Goal: Information Seeking & Learning: Learn about a topic

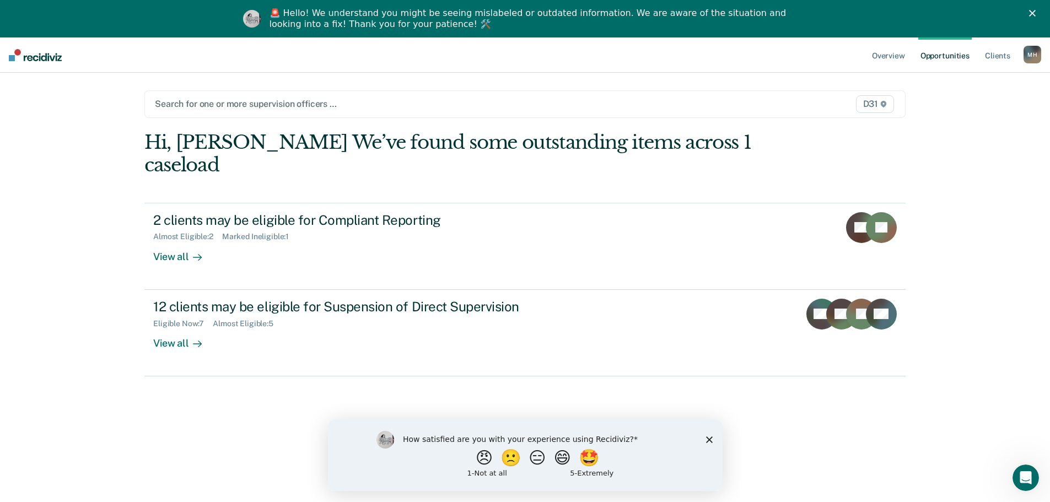
click at [699, 94] on div "Search for one or more supervision officers … D31" at bounding box center [524, 104] width 761 height 28
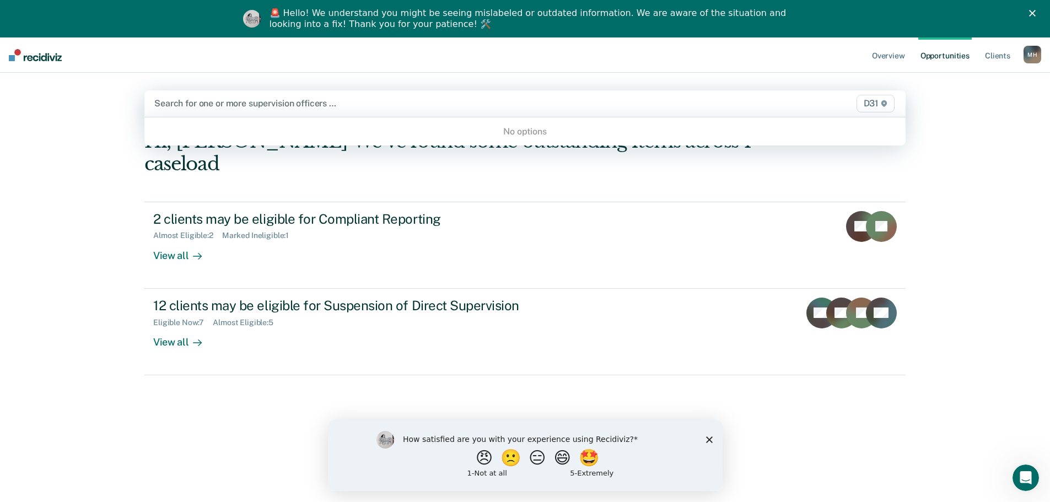
click at [890, 105] on span "D31" at bounding box center [875, 104] width 38 height 18
click at [887, 105] on icon at bounding box center [884, 103] width 6 height 7
click at [517, 108] on div at bounding box center [413, 103] width 518 height 13
type input "d"
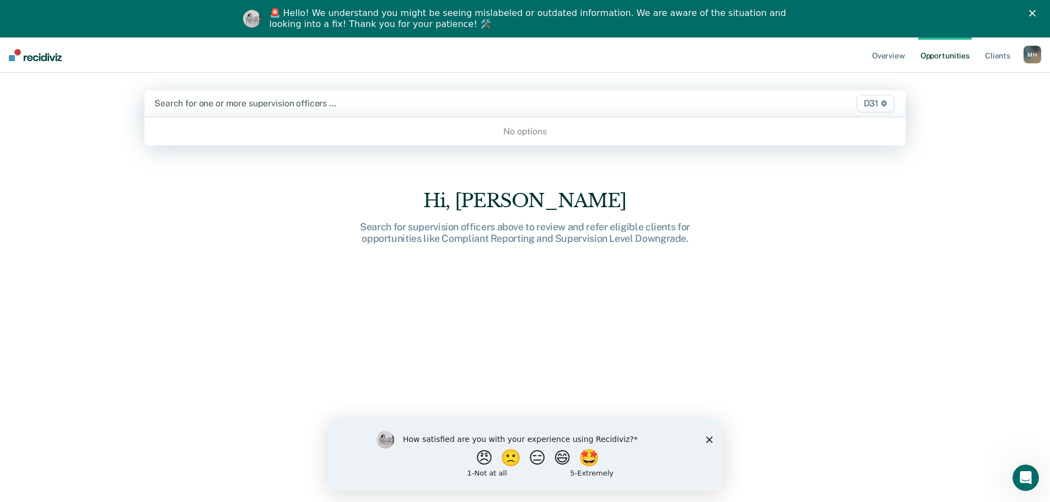
click at [961, 145] on div "Overview Opportunities Client s [PERSON_NAME] [PERSON_NAME] Profile How it work…" at bounding box center [525, 288] width 1050 height 502
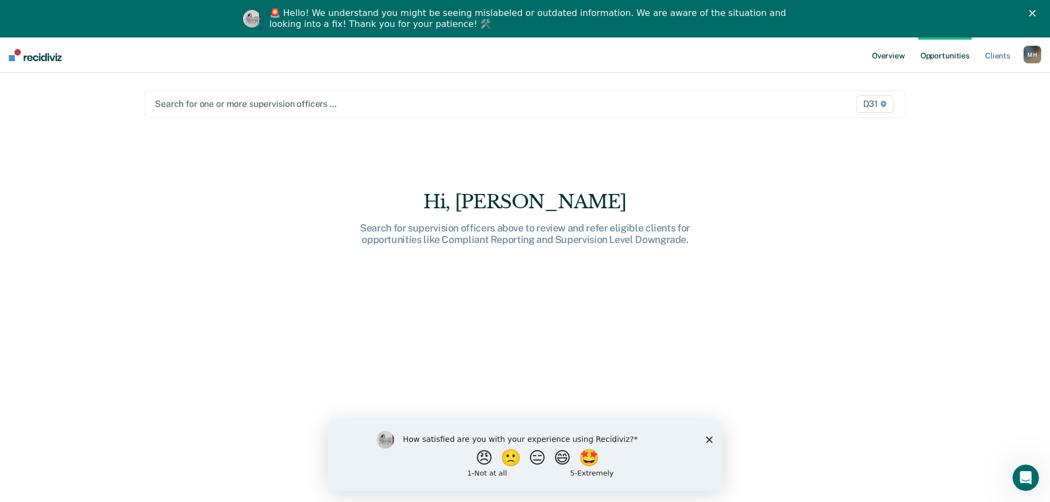
click at [893, 57] on link "Overview" at bounding box center [887, 54] width 37 height 35
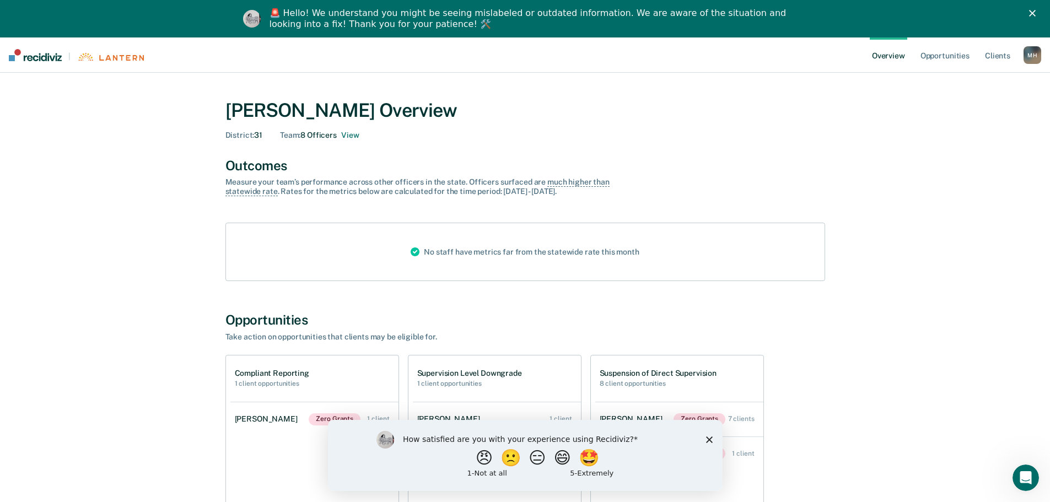
click at [709, 442] on icon "Close survey" at bounding box center [708, 439] width 7 height 7
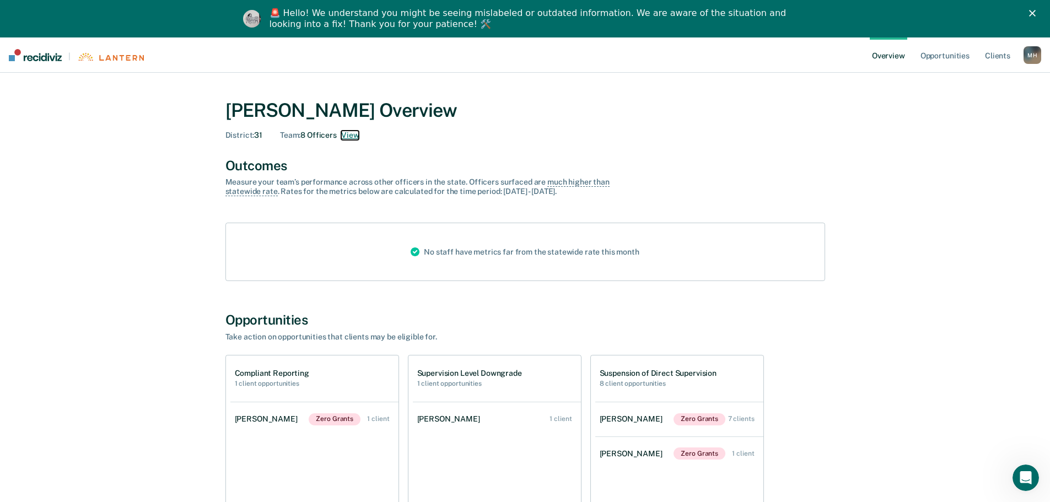
click at [352, 134] on button "View" at bounding box center [350, 135] width 18 height 9
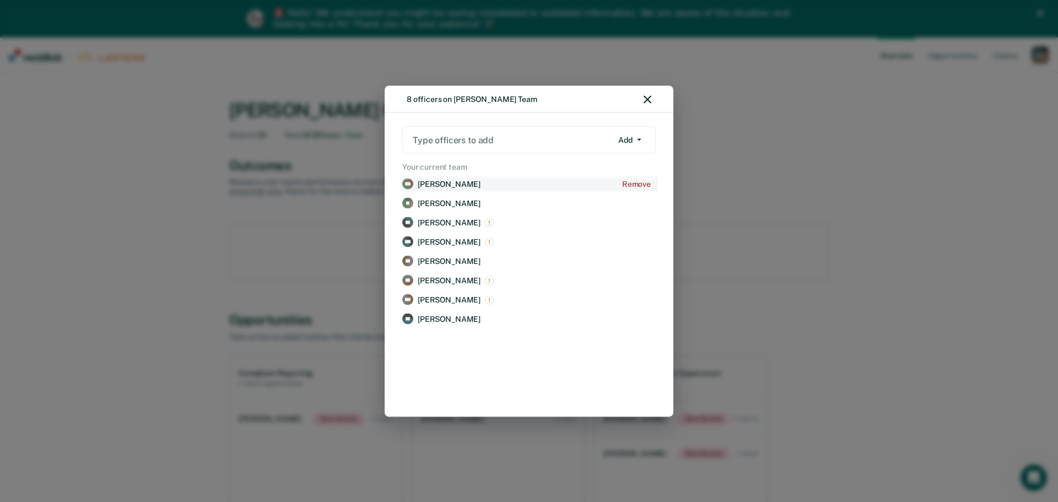
click at [435, 182] on p "[PERSON_NAME]" at bounding box center [449, 183] width 63 height 9
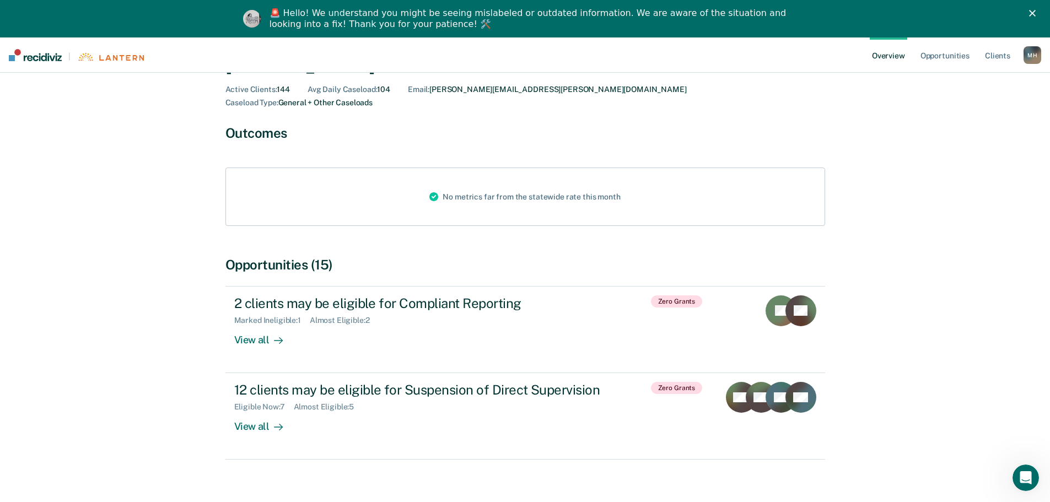
scroll to position [65, 0]
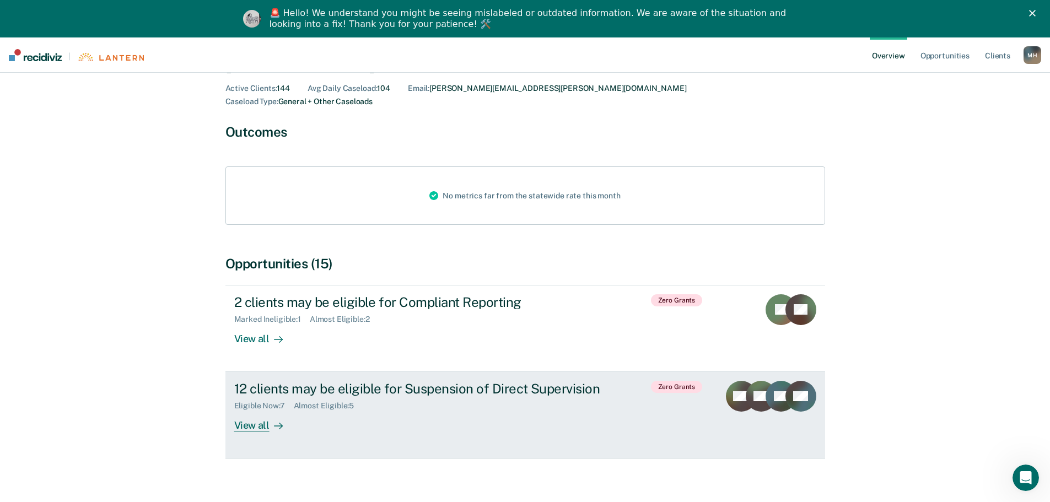
click at [244, 410] on div "View all" at bounding box center [265, 420] width 62 height 21
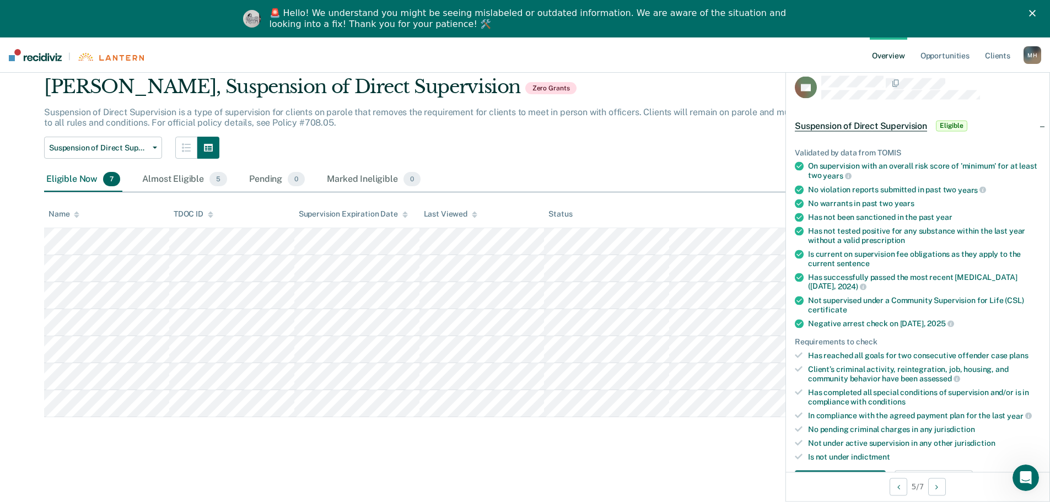
click at [469, 163] on div "[PERSON_NAME], Suspension of Direct Supervision Zero Grants Suspension of Direc…" at bounding box center [524, 246] width 961 height 342
click at [185, 181] on div "Almost Eligible 5" at bounding box center [184, 179] width 89 height 24
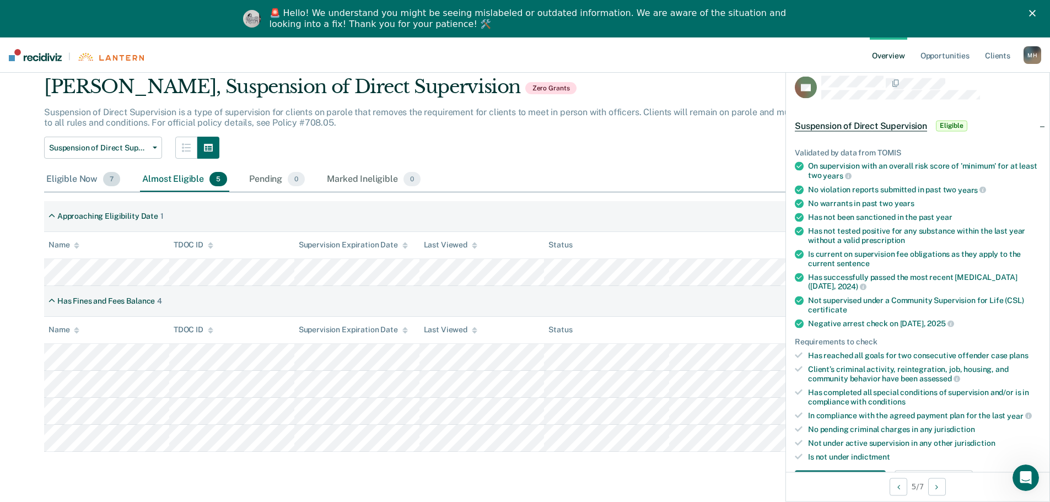
click at [65, 185] on div "Eligible Now 7" at bounding box center [83, 179] width 78 height 24
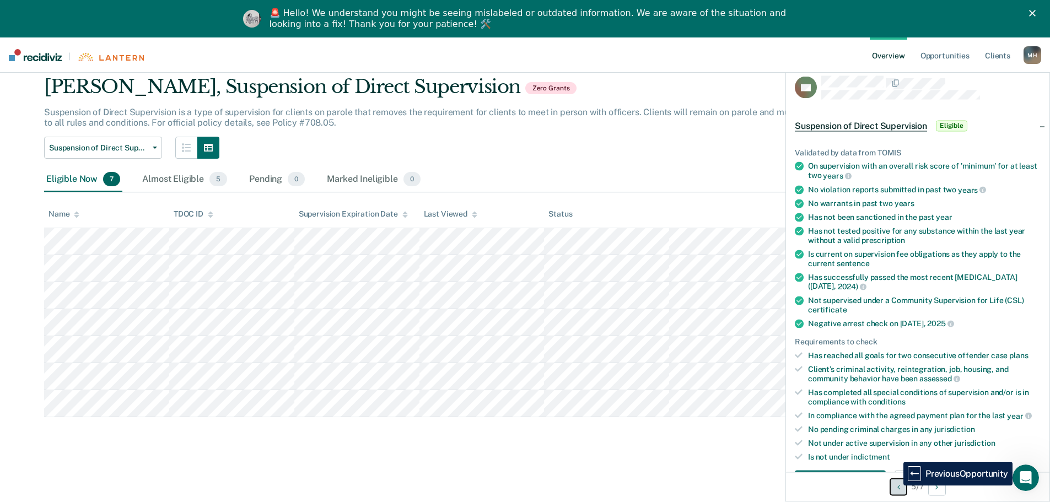
click at [897, 485] on icon "Previous Opportunity" at bounding box center [898, 487] width 3 height 8
click at [934, 486] on button "Next Opportunity" at bounding box center [937, 487] width 18 height 18
click at [719, 466] on main "[PERSON_NAME] Overview / [PERSON_NAME] Profile / Suspension of Direct Supervisi…" at bounding box center [525, 268] width 1050 height 467
click at [1037, 125] on div "Suspension of Direct Supervision Eligible" at bounding box center [917, 125] width 263 height 35
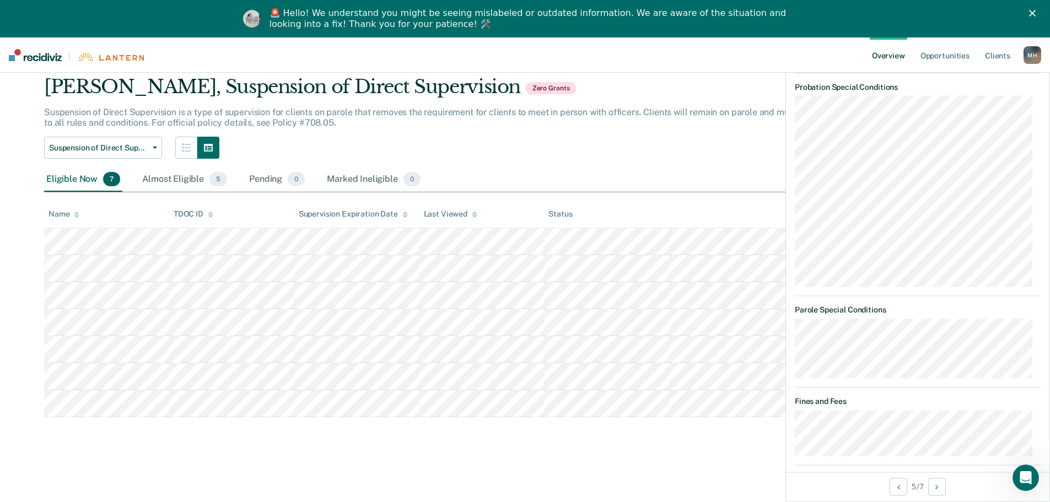
scroll to position [0, 0]
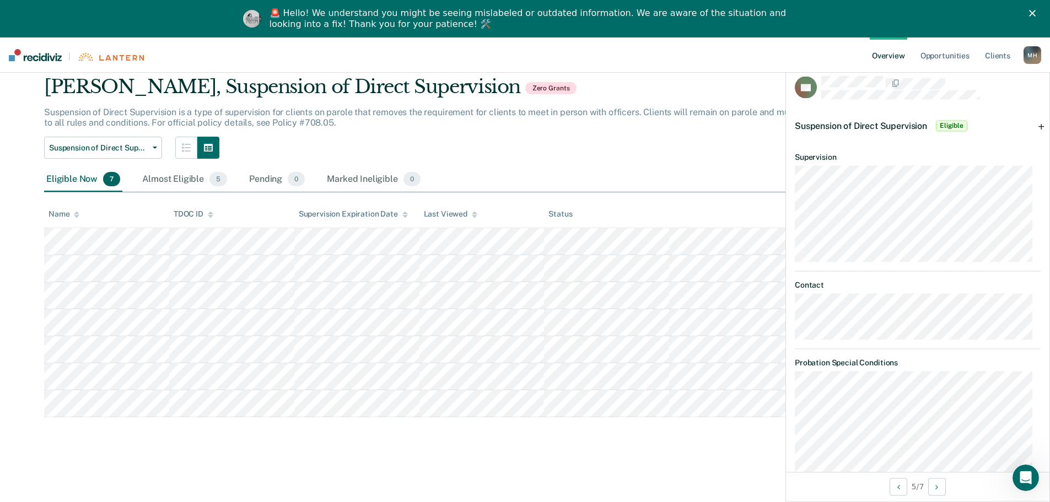
click at [1029, 123] on div "Suspension of Direct Supervision Eligible" at bounding box center [917, 125] width 263 height 35
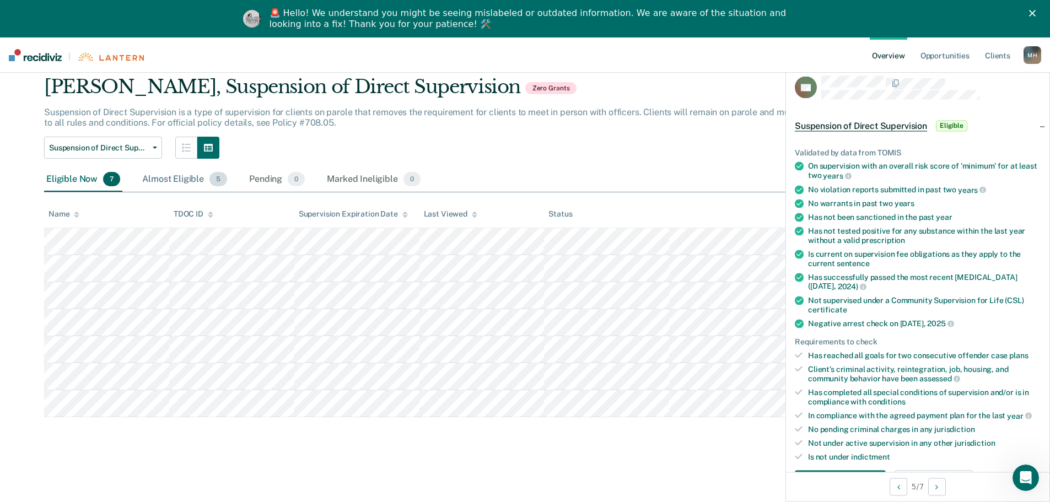
click at [174, 178] on div "Almost Eligible 5" at bounding box center [184, 179] width 89 height 24
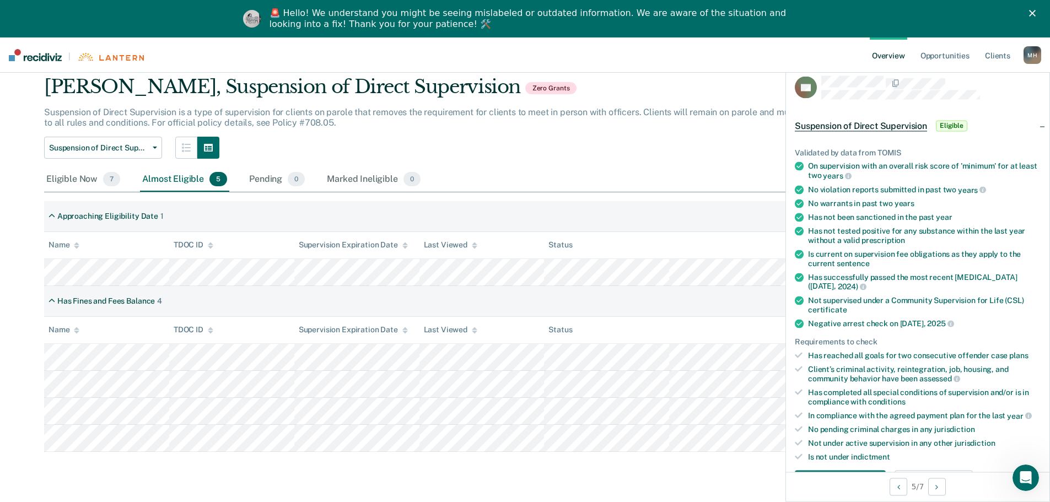
click at [893, 58] on link "Overview" at bounding box center [887, 54] width 37 height 35
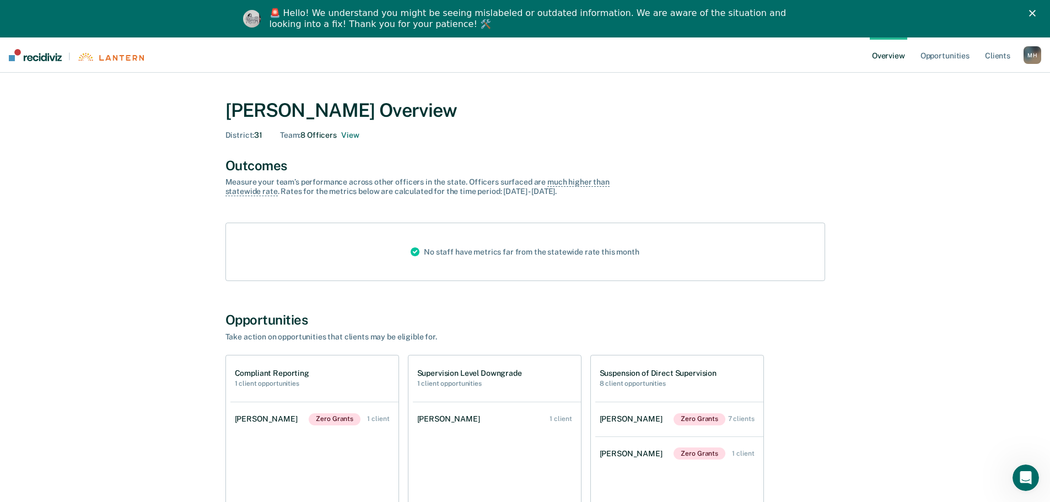
click at [423, 250] on div "No staff have metrics far from the statewide rate this month" at bounding box center [525, 251] width 246 height 57
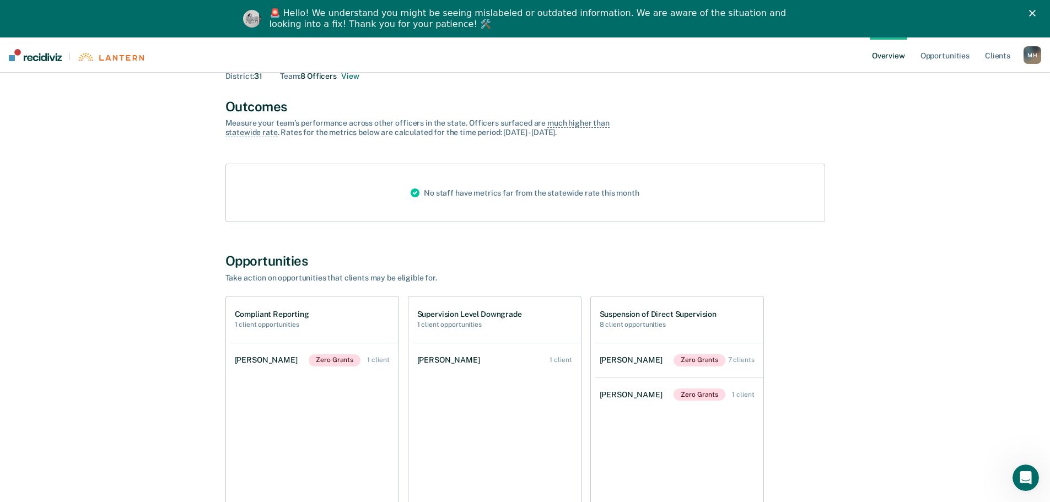
scroll to position [140, 0]
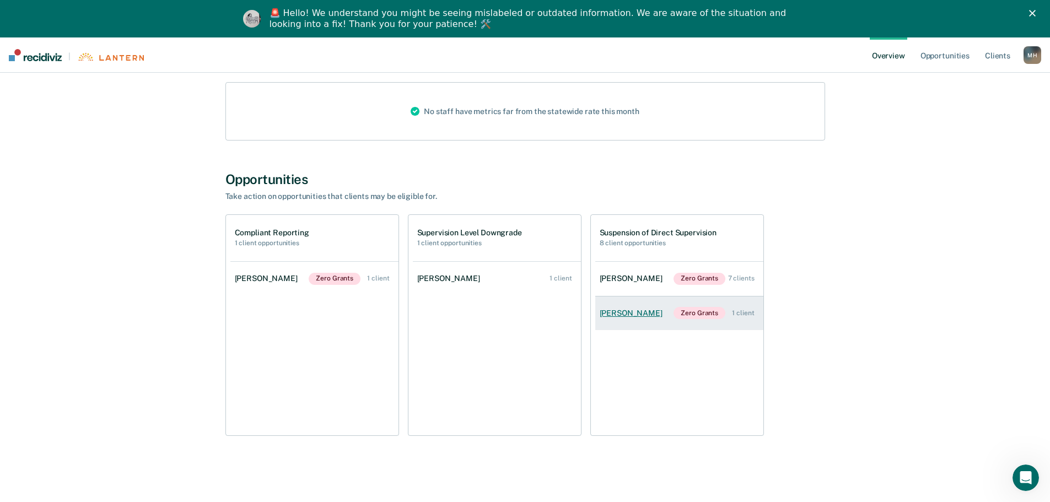
click at [633, 314] on div "[PERSON_NAME]" at bounding box center [632, 313] width 67 height 9
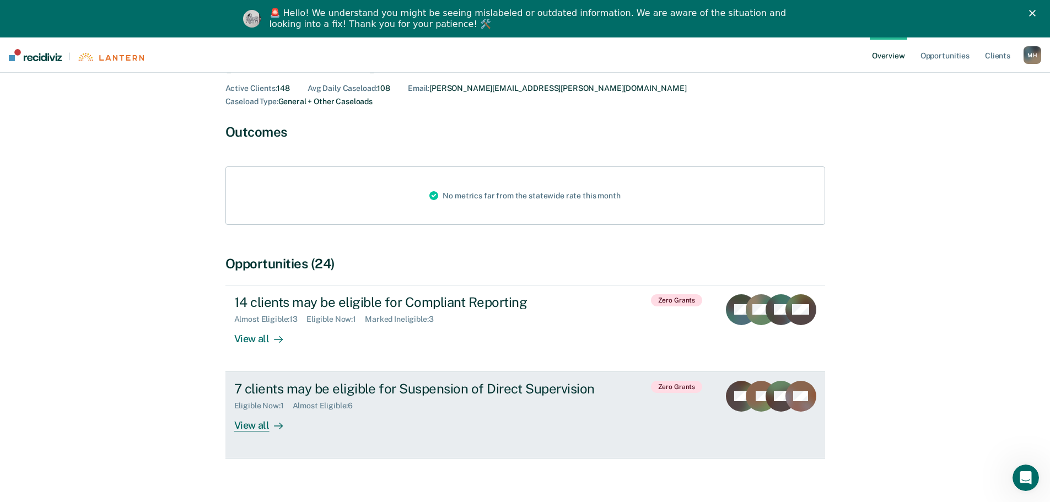
click at [269, 419] on div at bounding box center [275, 425] width 13 height 13
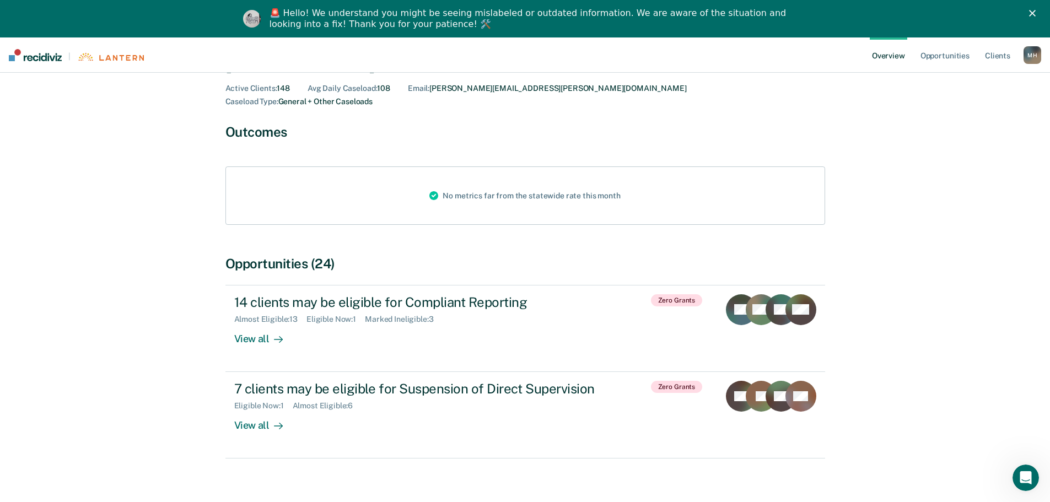
scroll to position [37, 0]
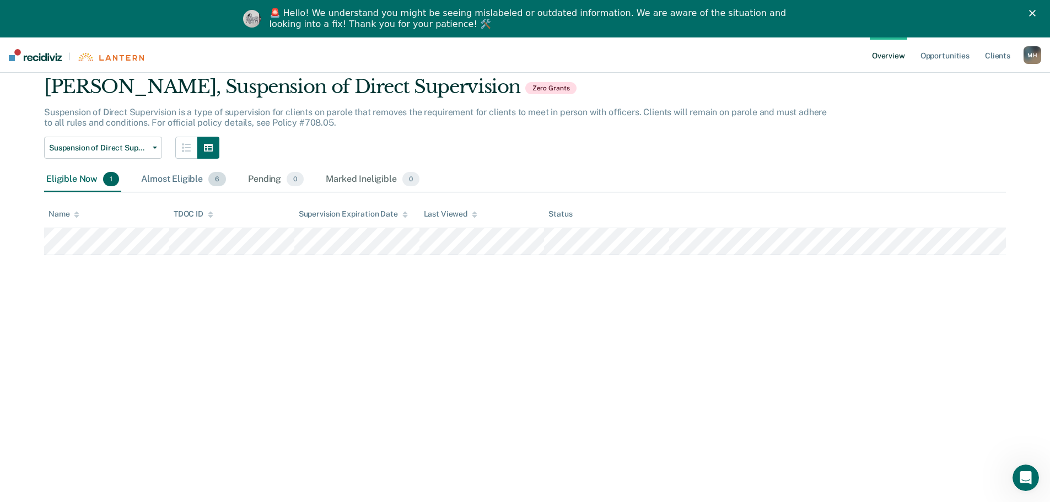
click at [176, 175] on div "Almost Eligible 6" at bounding box center [183, 179] width 89 height 24
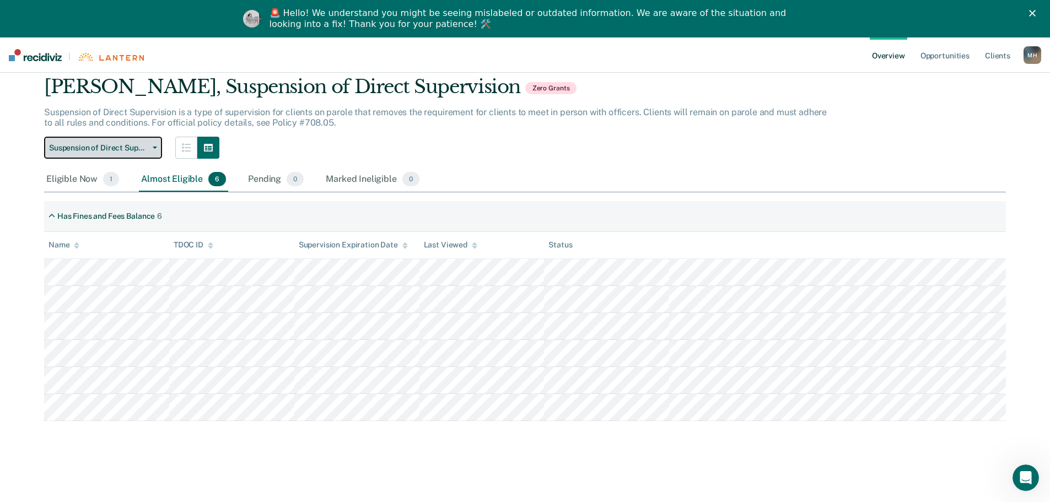
click at [122, 150] on span "Suspension of Direct Supervision" at bounding box center [98, 147] width 99 height 9
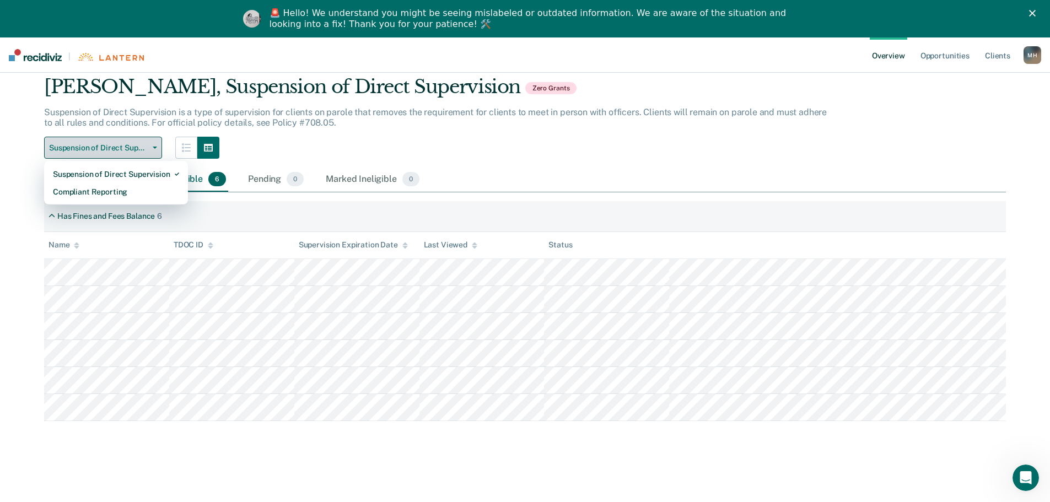
click at [123, 150] on span "Suspension of Direct Supervision" at bounding box center [98, 147] width 99 height 9
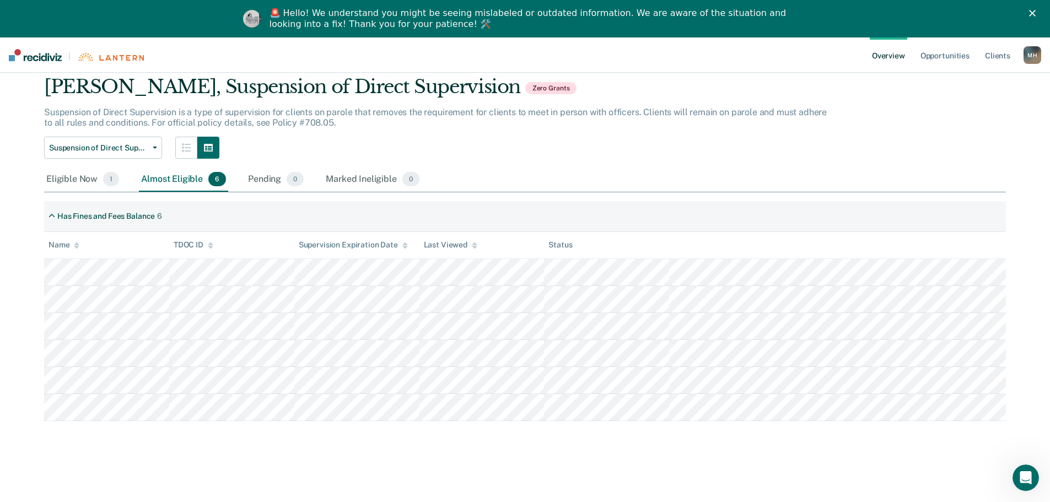
click at [410, 135] on div "[PERSON_NAME], Suspension of Direct Supervision Zero Grants Suspension of Direc…" at bounding box center [437, 116] width 787 height 83
click at [886, 55] on link "Overview" at bounding box center [887, 54] width 37 height 35
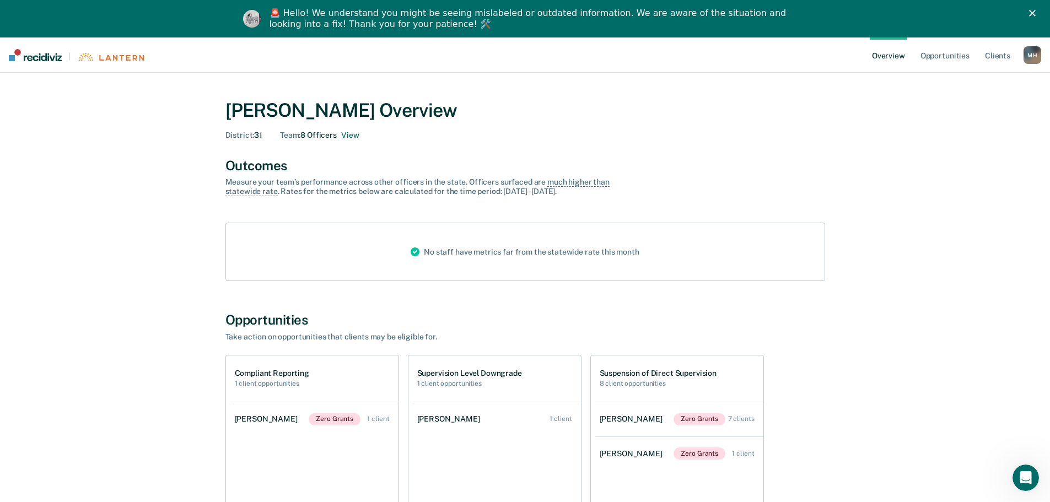
click at [1040, 13] on div "Close" at bounding box center [1034, 13] width 11 height 7
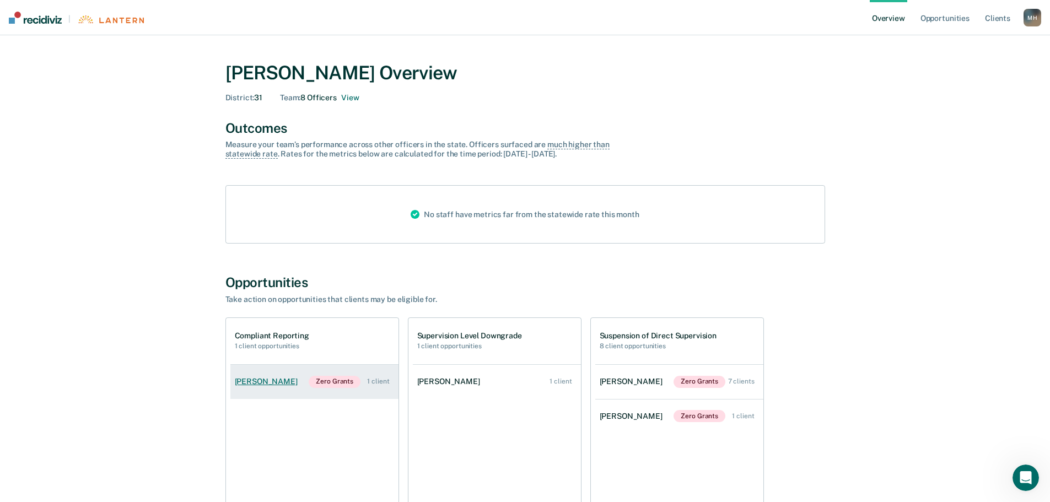
click at [274, 382] on div "[PERSON_NAME]" at bounding box center [268, 381] width 67 height 9
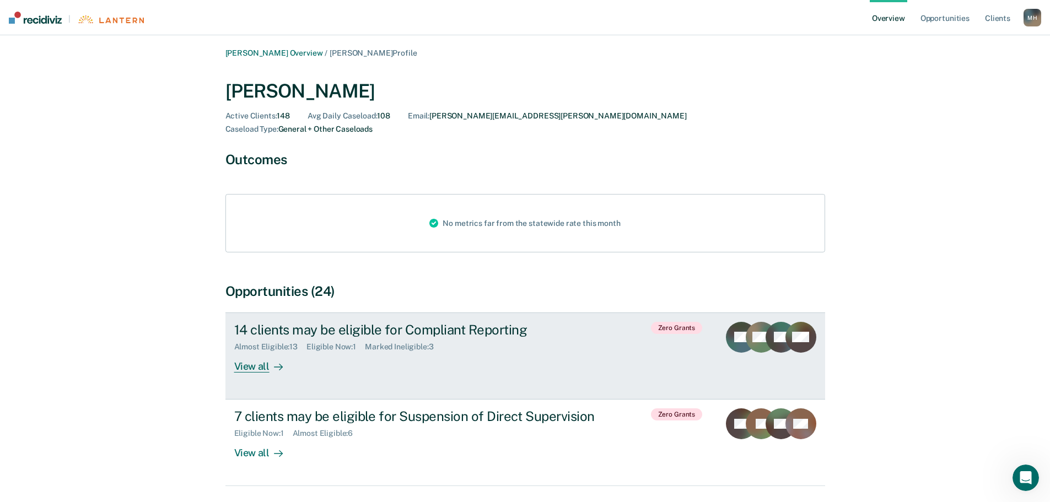
click at [266, 354] on div "View all" at bounding box center [265, 361] width 62 height 21
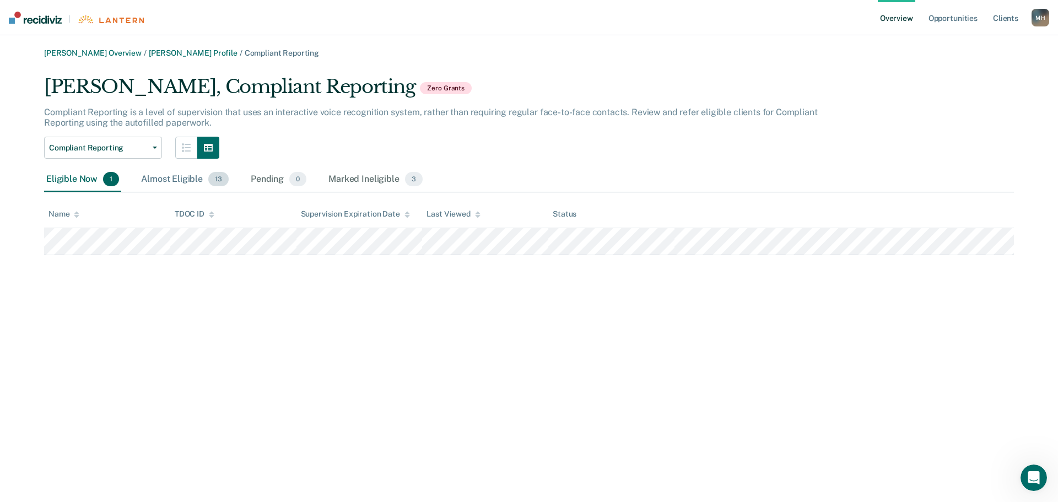
click at [163, 183] on div "Almost Eligible 13" at bounding box center [185, 179] width 92 height 24
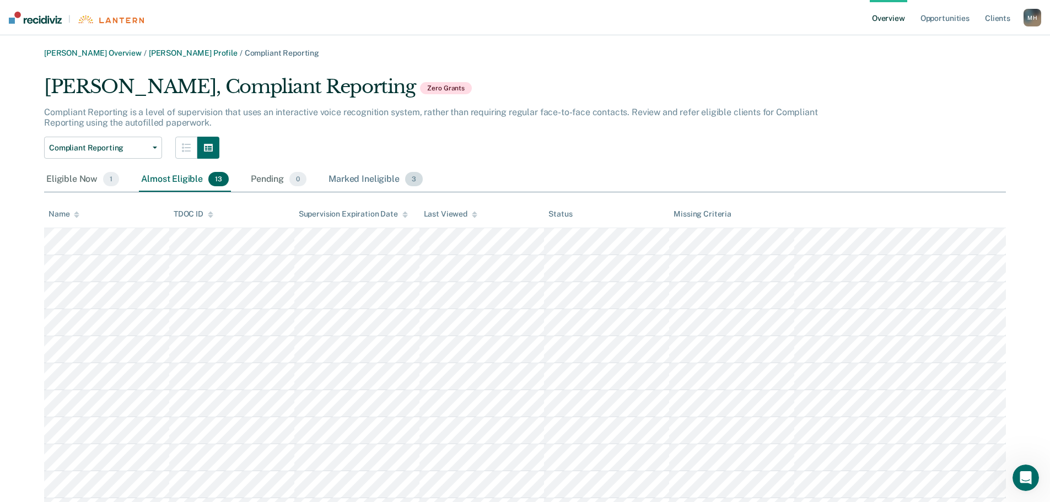
click at [338, 181] on div "Marked Ineligible 3" at bounding box center [375, 179] width 99 height 24
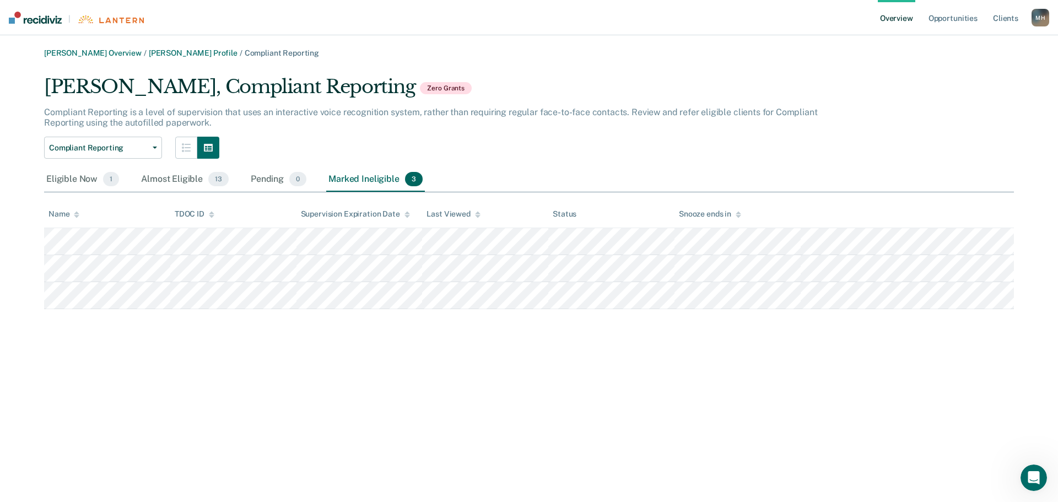
click at [294, 353] on div "[PERSON_NAME] Overview / [PERSON_NAME] Profile / Compliant Reporting [PERSON_NA…" at bounding box center [528, 257] width 1031 height 418
click at [123, 51] on link "[PERSON_NAME] Overview" at bounding box center [93, 52] width 98 height 9
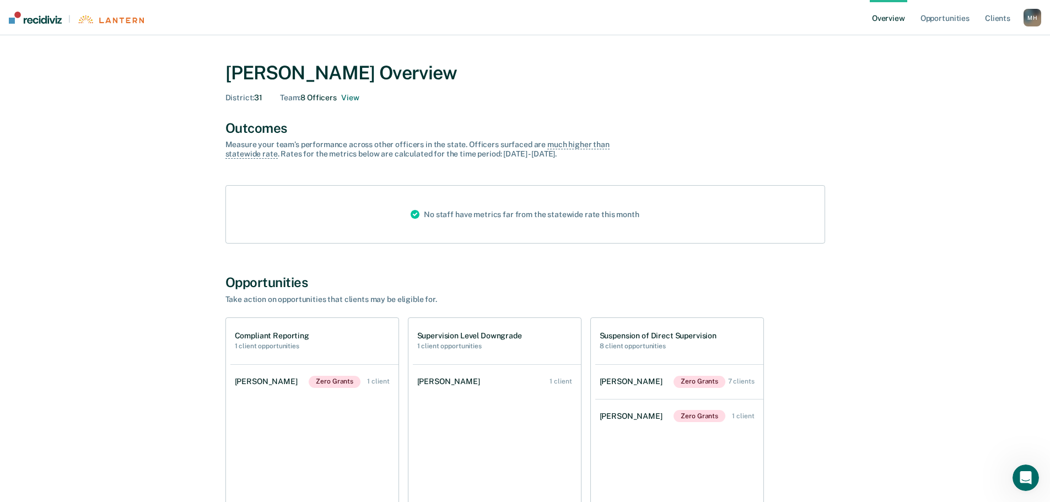
click at [555, 213] on div "No staff have metrics far from the statewide rate this month" at bounding box center [525, 214] width 246 height 57
click at [938, 21] on link "Opportunities" at bounding box center [944, 17] width 53 height 35
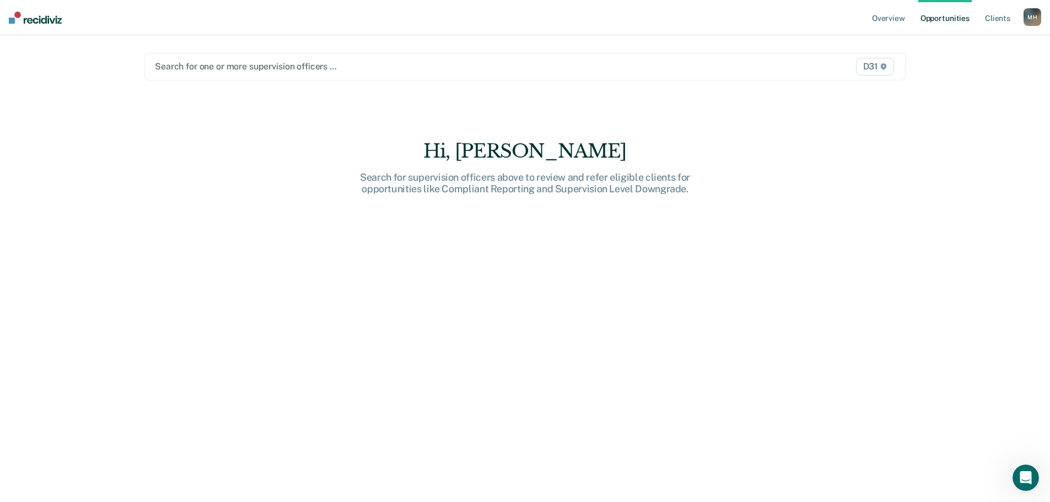
click at [492, 74] on div "Search for one or more supervision officers … D31" at bounding box center [524, 67] width 761 height 28
click at [1009, 20] on link "Client s" at bounding box center [997, 17] width 30 height 35
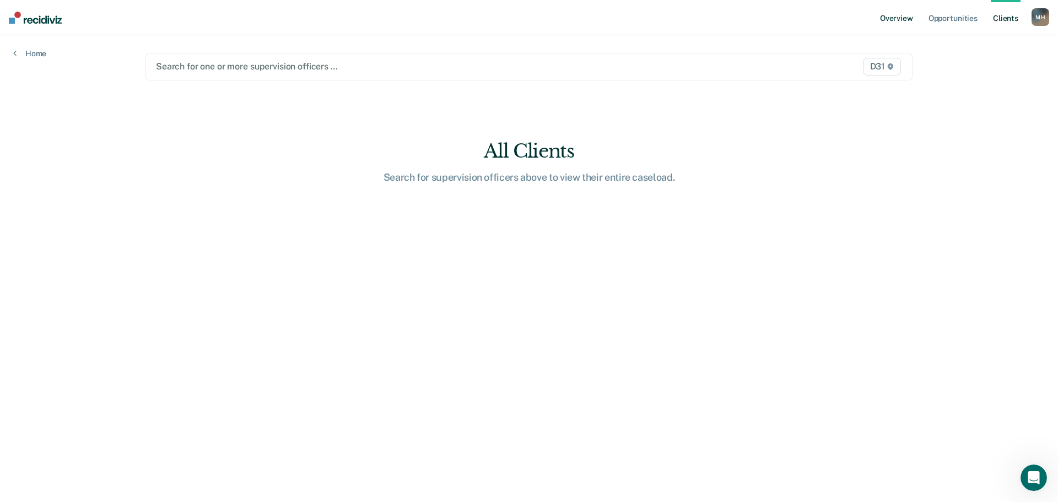
click at [895, 17] on link "Overview" at bounding box center [896, 17] width 37 height 35
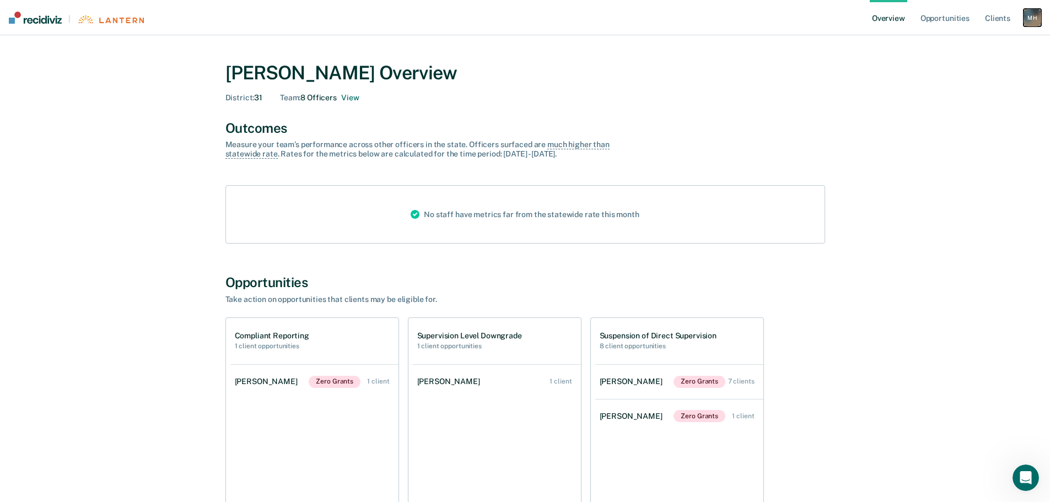
click at [1035, 14] on div "M H" at bounding box center [1032, 18] width 18 height 18
click at [829, 110] on div "[PERSON_NAME] Overview District : 31 Team : 8 Officers View Outcomes Measure yo…" at bounding box center [524, 308] width 661 height 521
click at [354, 100] on button "View" at bounding box center [350, 97] width 18 height 9
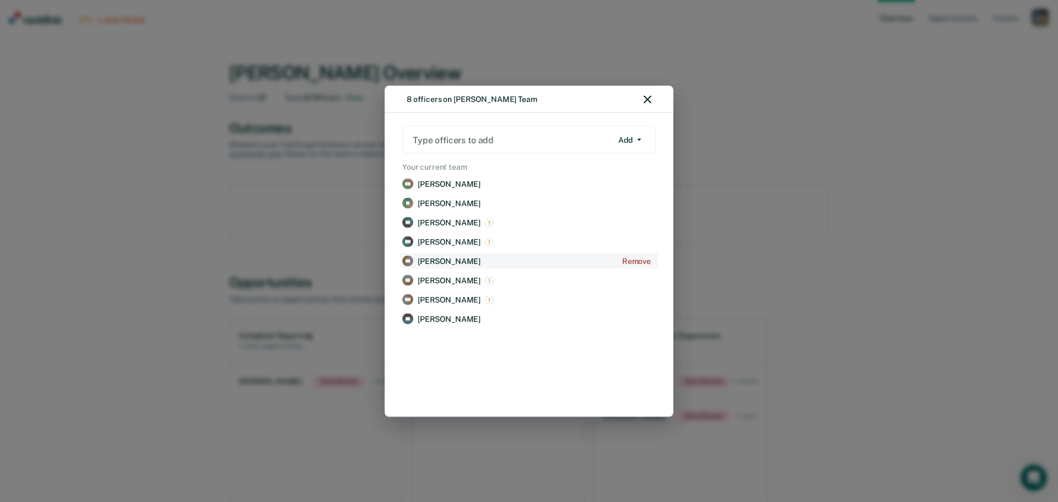
click at [469, 261] on p "[PERSON_NAME]" at bounding box center [449, 260] width 63 height 9
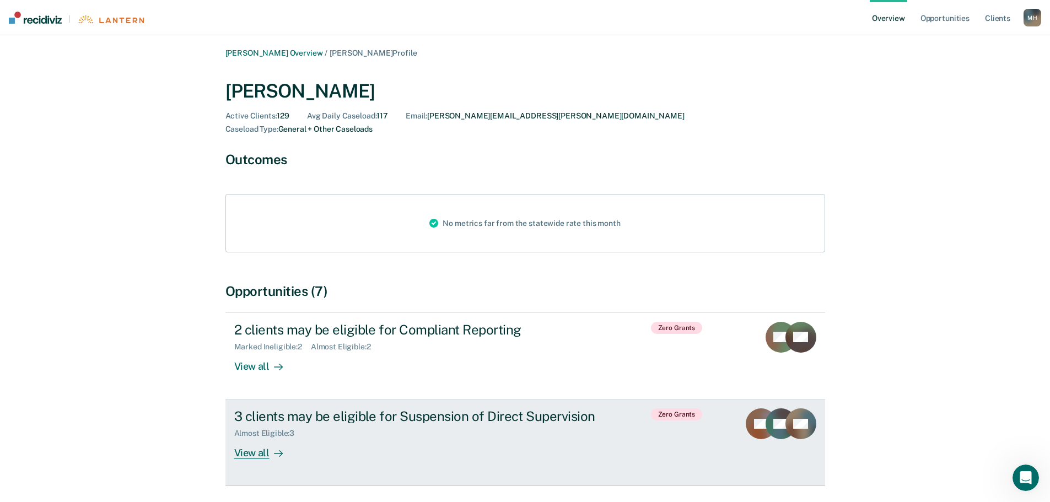
click at [251, 438] on div "View all" at bounding box center [265, 448] width 62 height 21
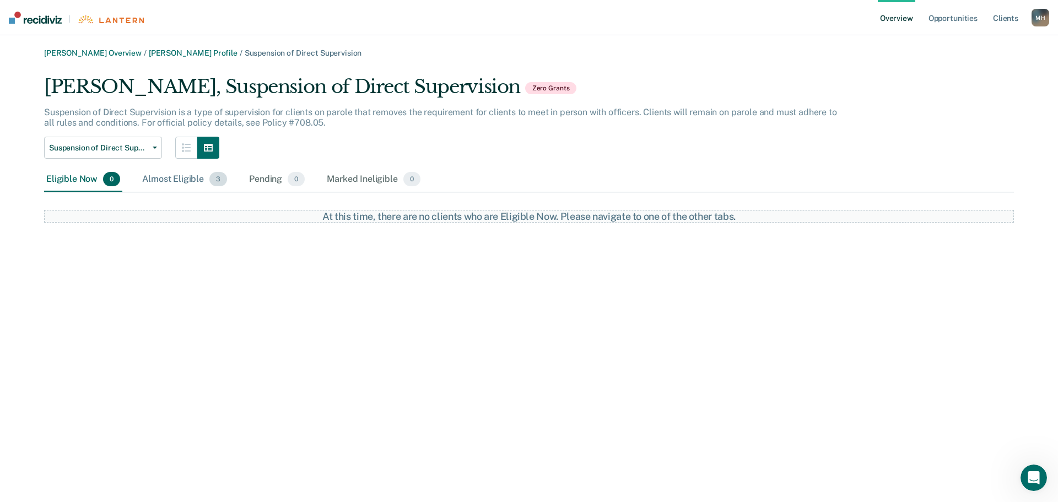
click at [168, 179] on div "Almost Eligible 3" at bounding box center [184, 179] width 89 height 24
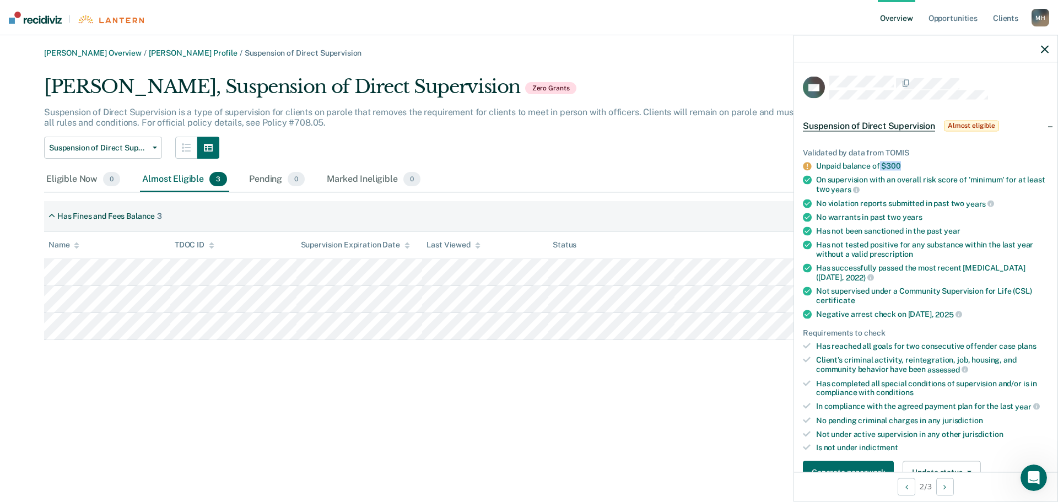
drag, startPoint x: 901, startPoint y: 167, endPoint x: 878, endPoint y: 169, distance: 22.7
click at [878, 169] on div "Unpaid balance of $300" at bounding box center [932, 165] width 233 height 9
click at [904, 23] on link "Overview" at bounding box center [896, 17] width 37 height 35
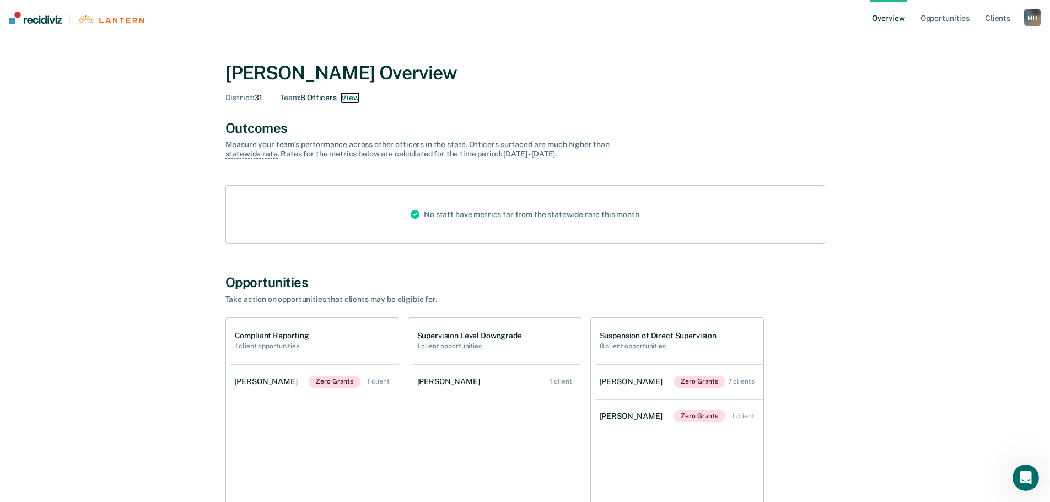
click at [347, 96] on button "View" at bounding box center [350, 97] width 18 height 9
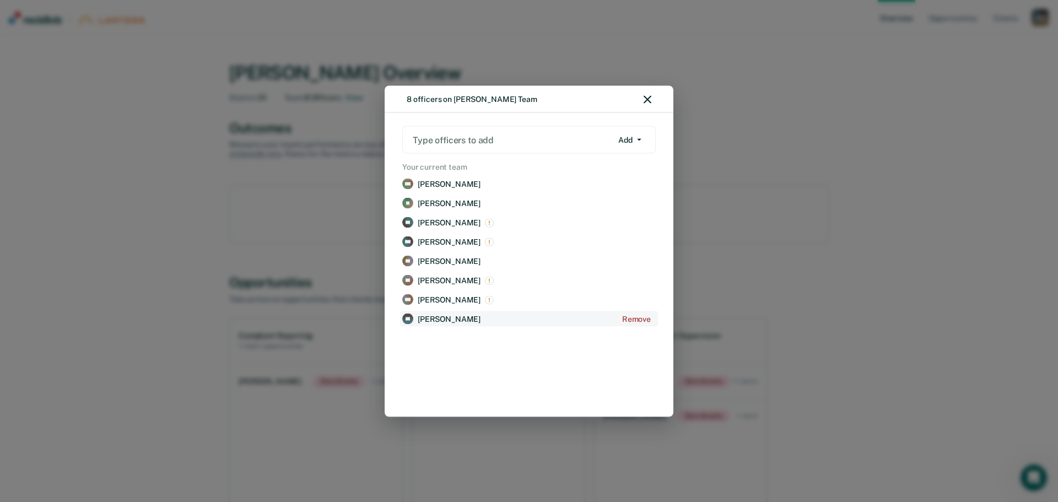
click at [438, 321] on p "[PERSON_NAME]" at bounding box center [449, 318] width 63 height 9
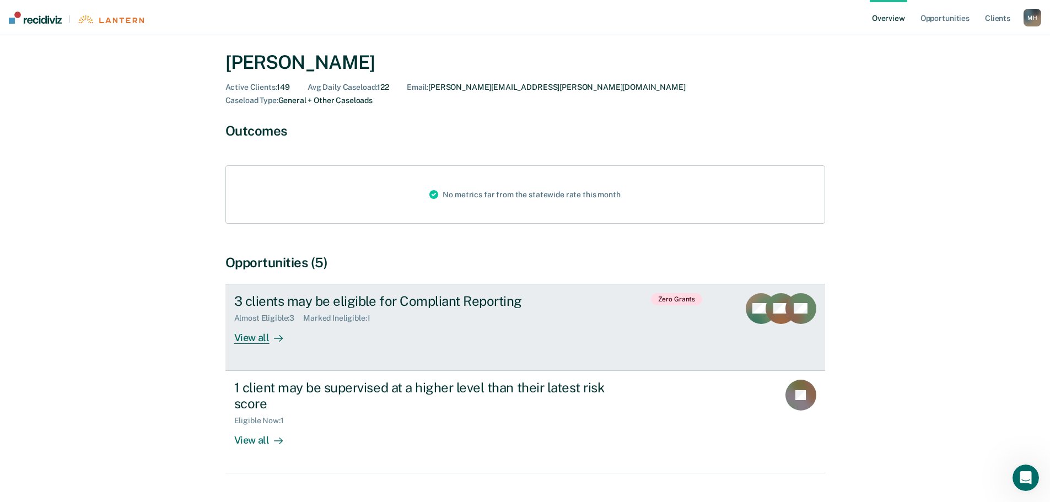
scroll to position [44, 0]
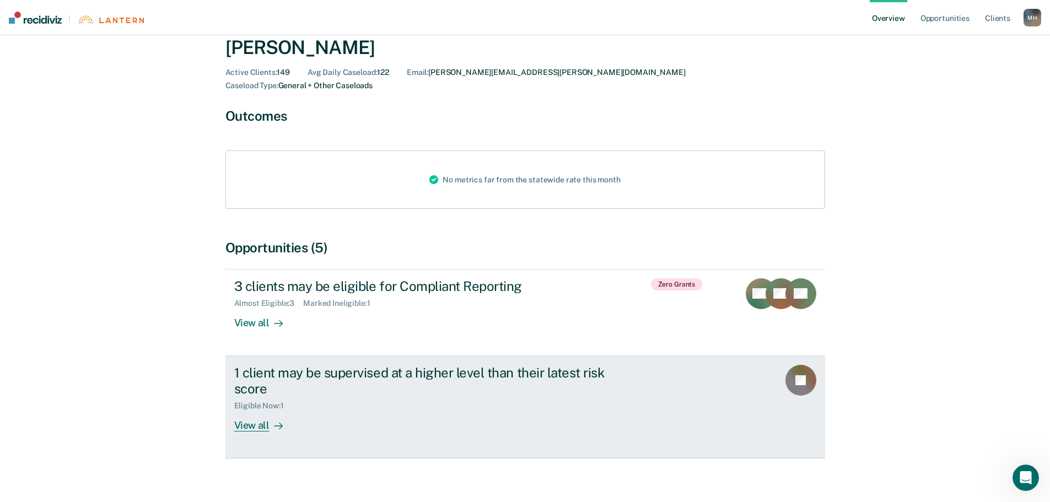
click at [261, 413] on div "View all" at bounding box center [265, 420] width 62 height 21
